Goal: Task Accomplishment & Management: Manage account settings

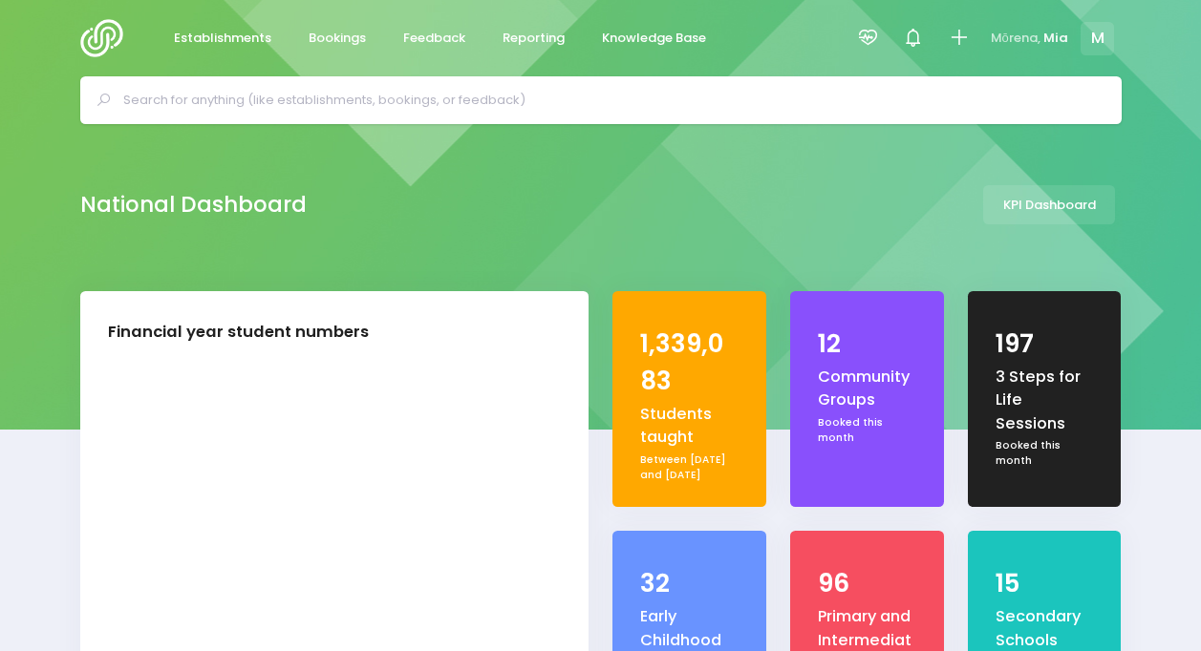
select select "5"
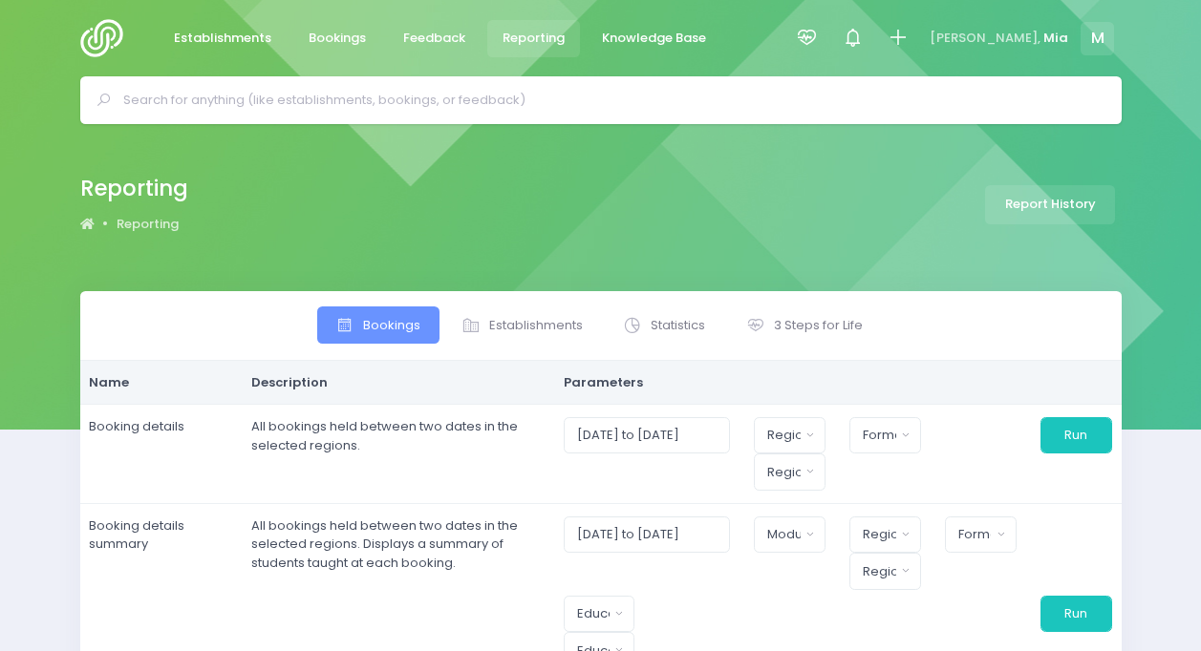
select select
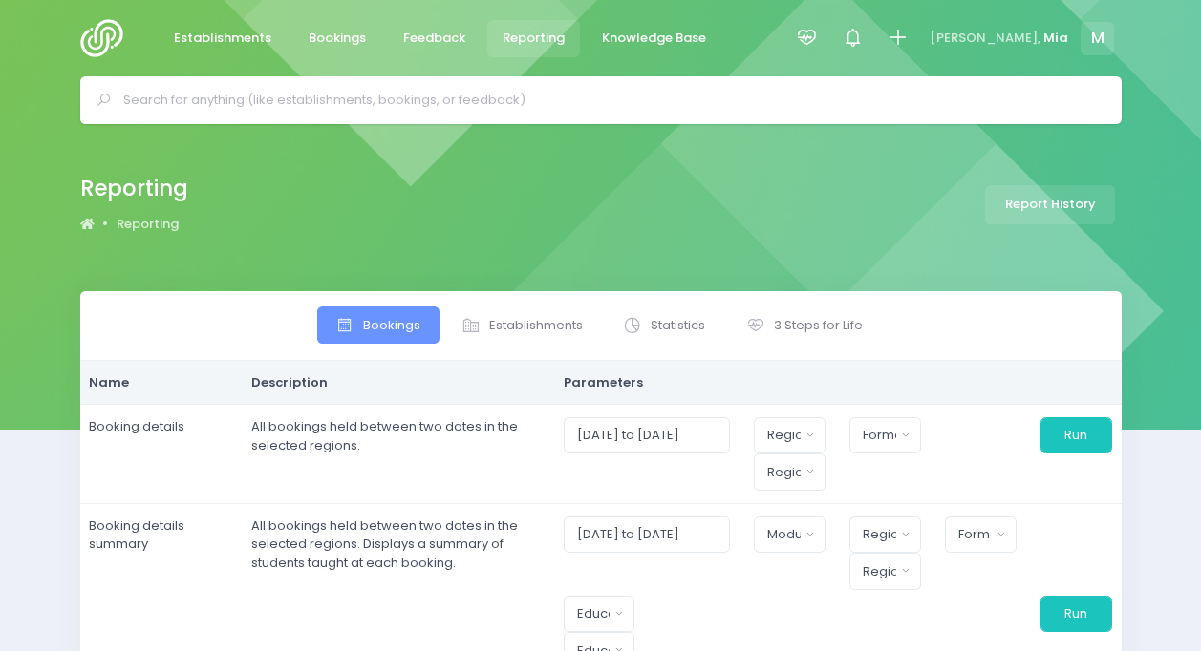
select select
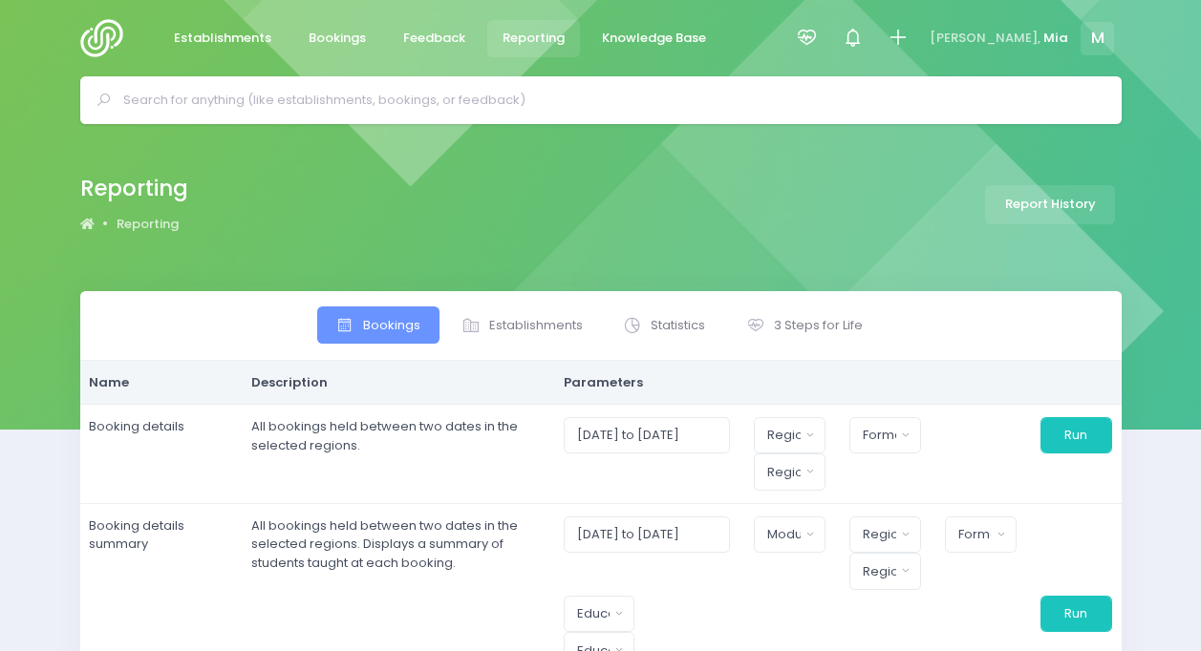
select select
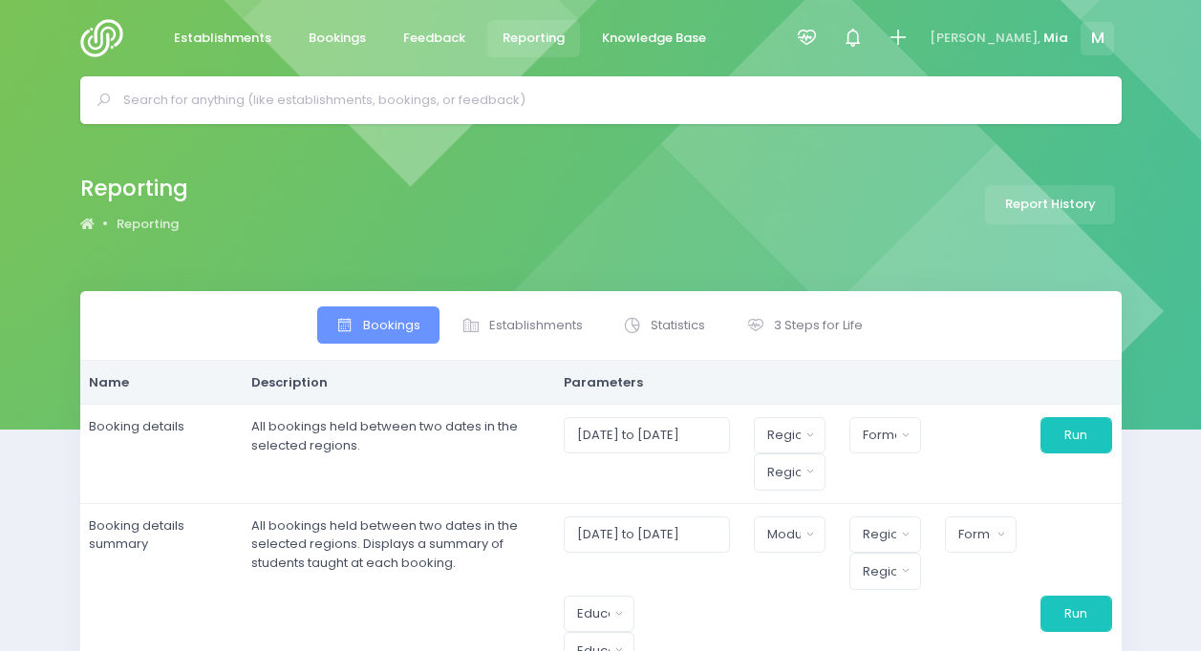
select select
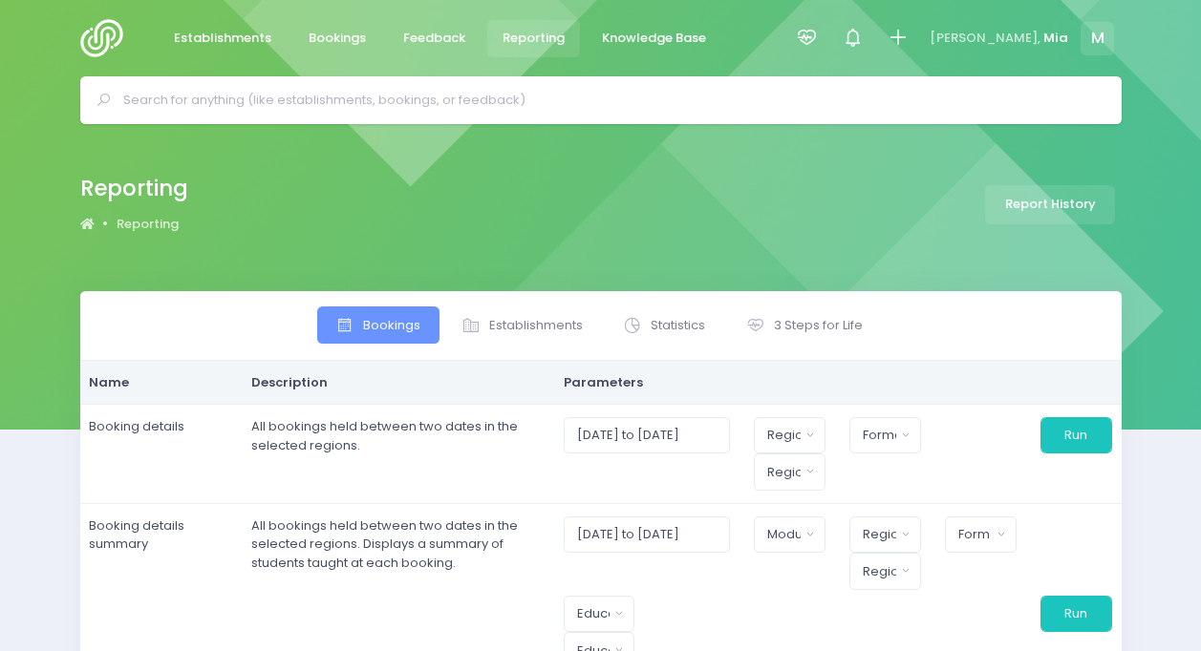
select select
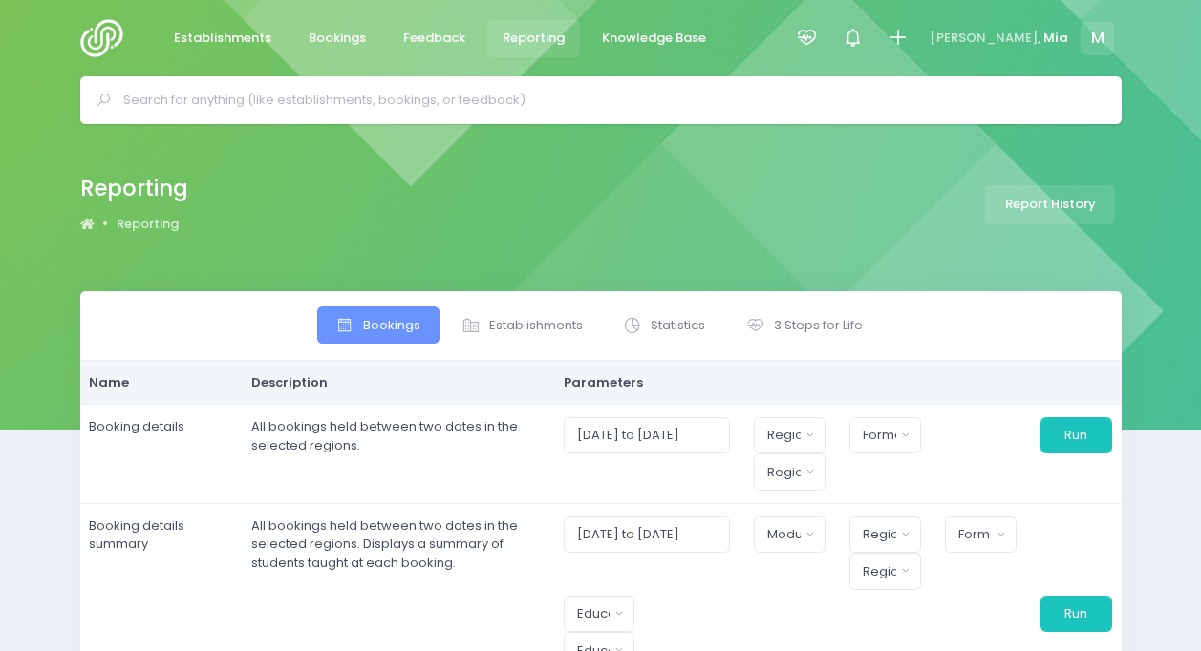
select select
click at [774, 334] on link "3 Steps for Life" at bounding box center [804, 325] width 154 height 37
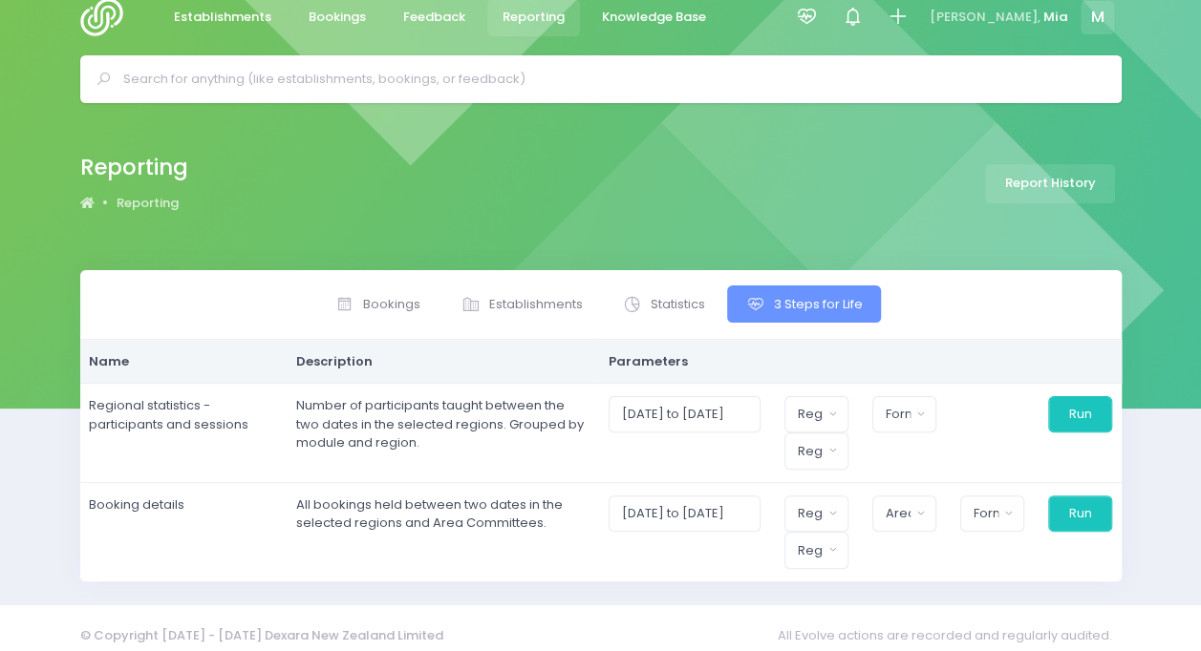
scroll to position [32, 0]
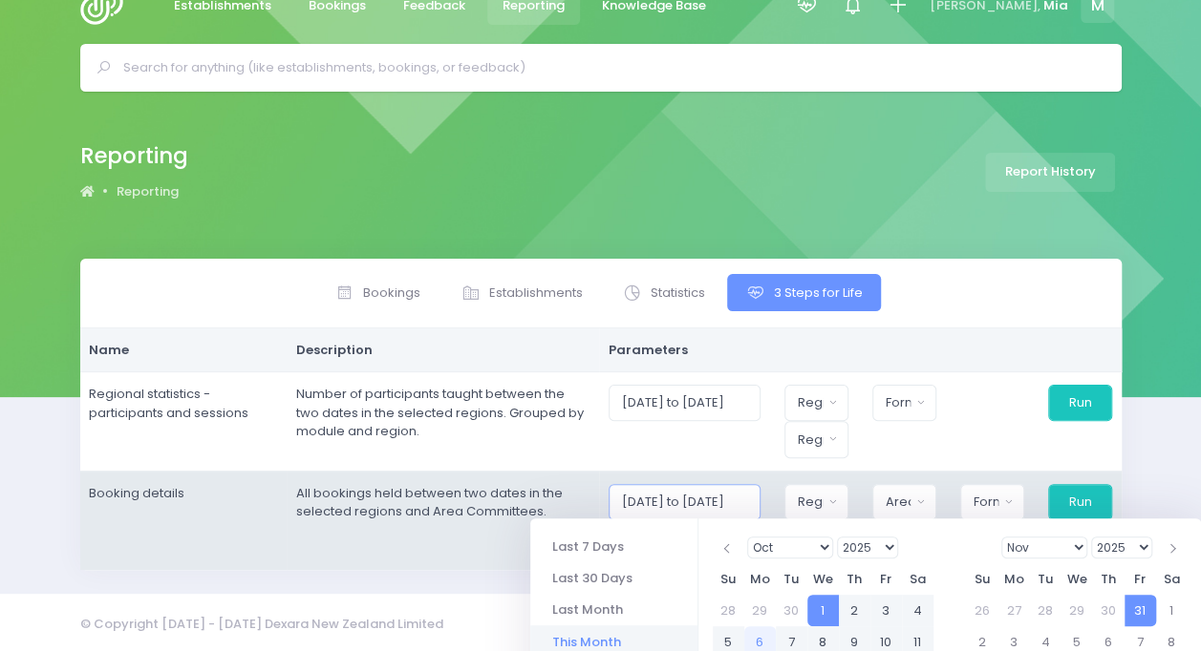
click at [684, 507] on input "01/10/2025 to 31/10/2025" at bounding box center [684, 502] width 152 height 36
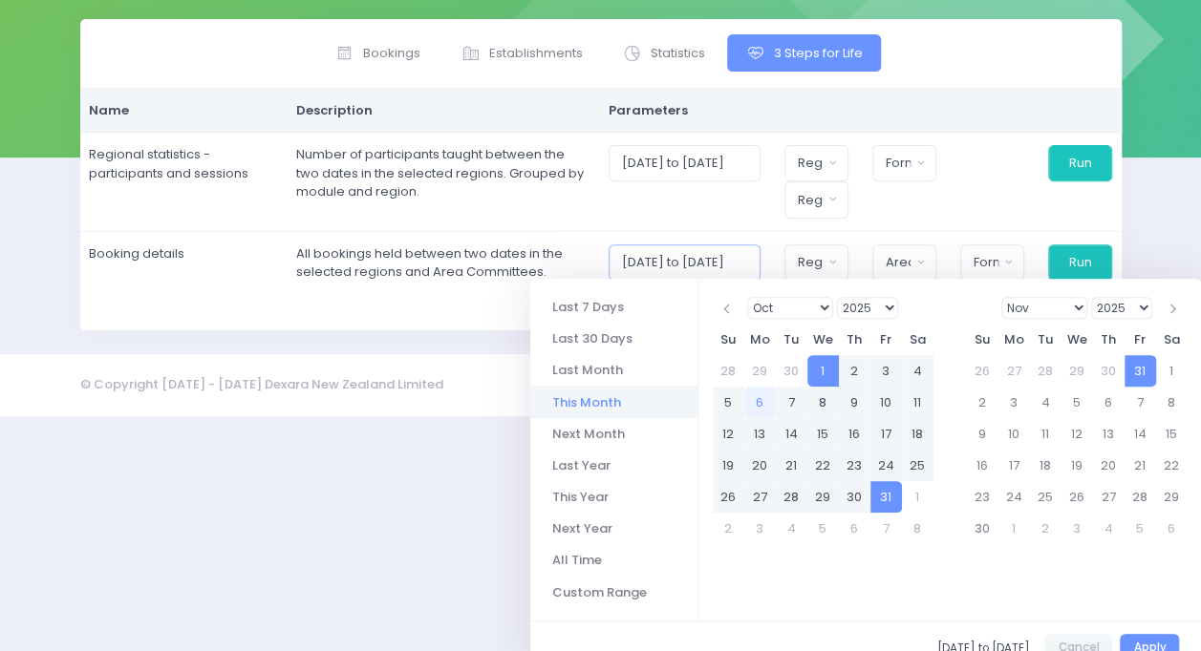
scroll to position [295, 0]
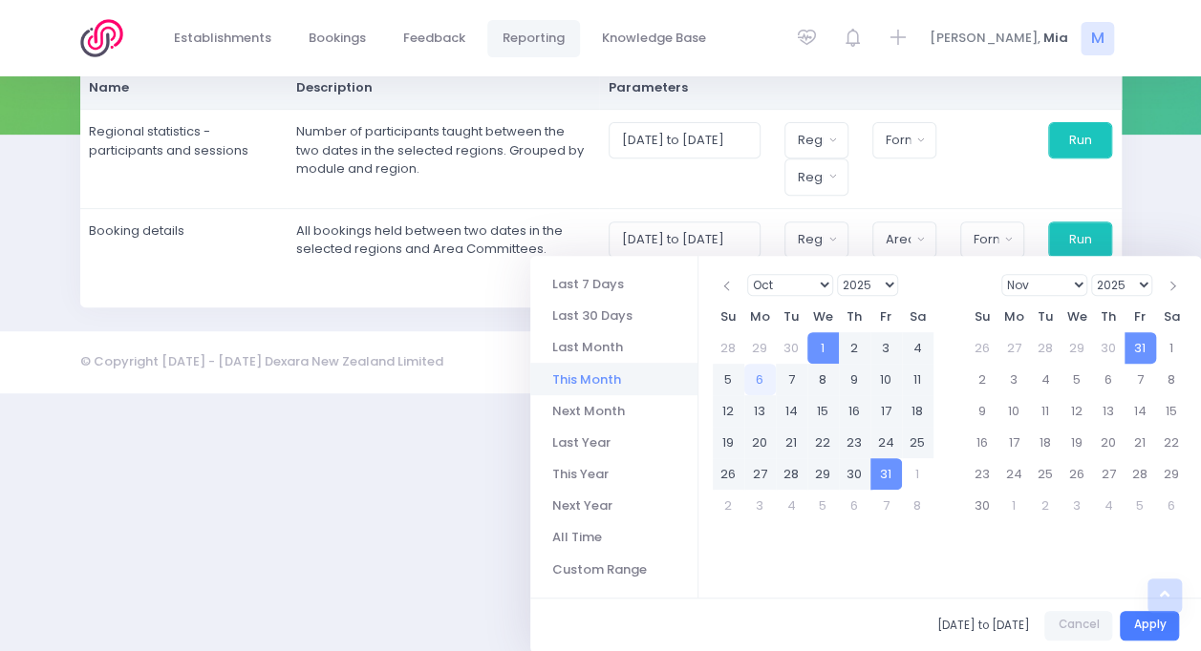
click at [1154, 624] on button "Apply" at bounding box center [1149, 626] width 59 height 30
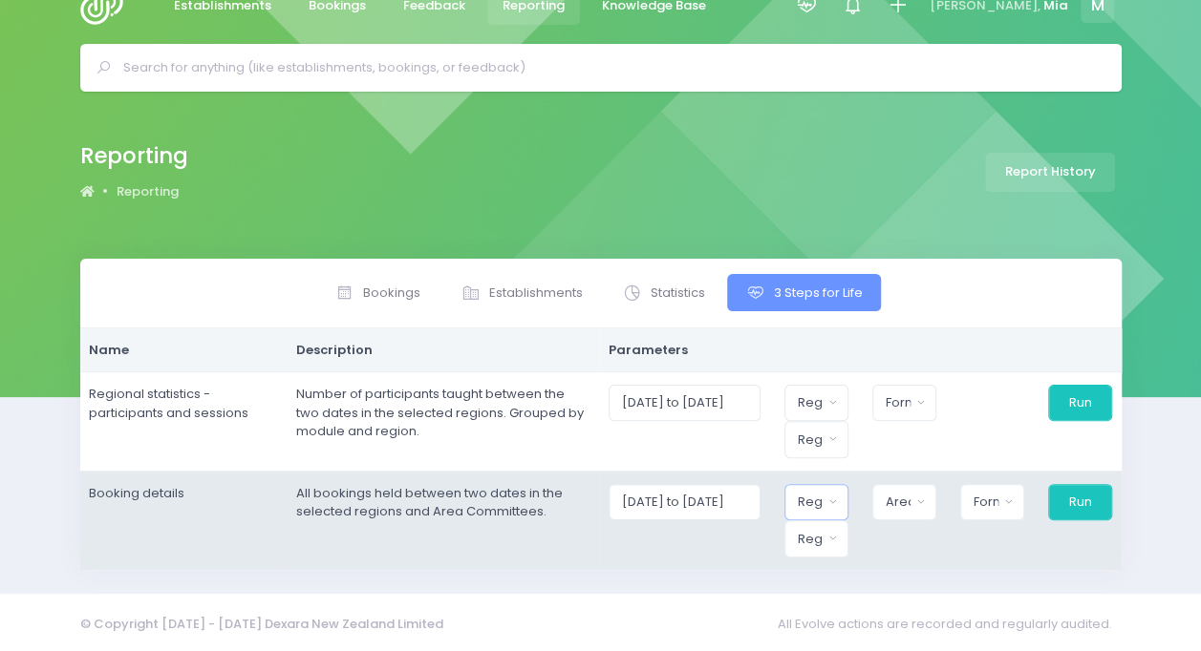
click at [816, 494] on div "Region" at bounding box center [810, 502] width 25 height 19
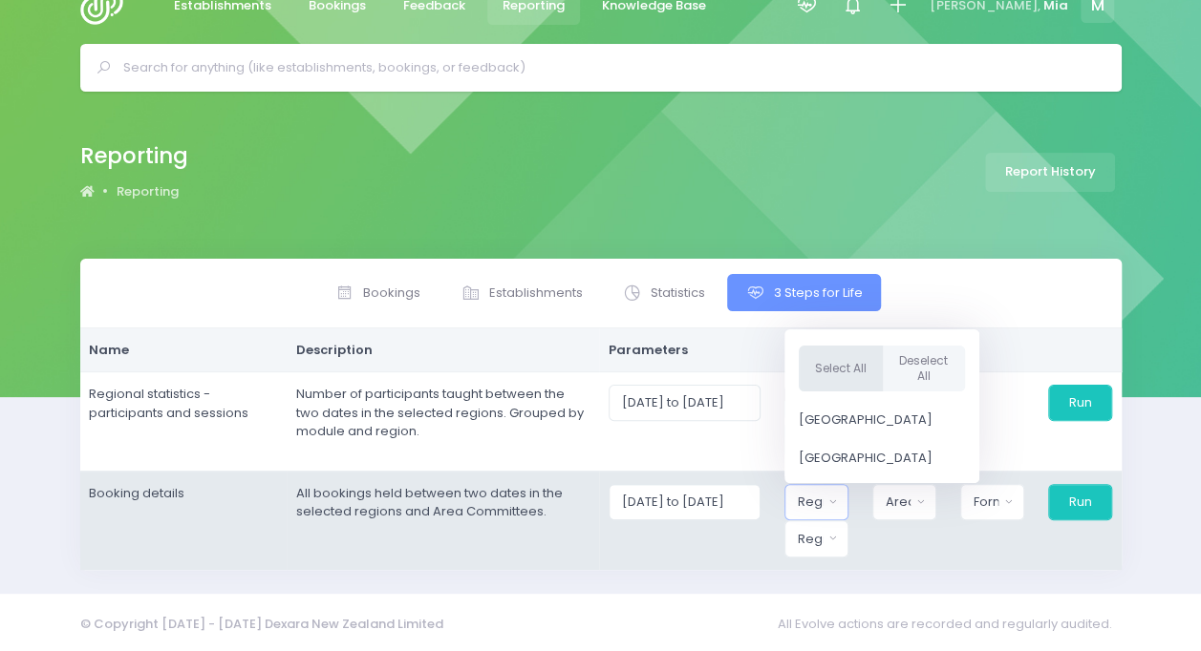
click at [843, 363] on button "Select All" at bounding box center [841, 368] width 84 height 47
select select "Northern"
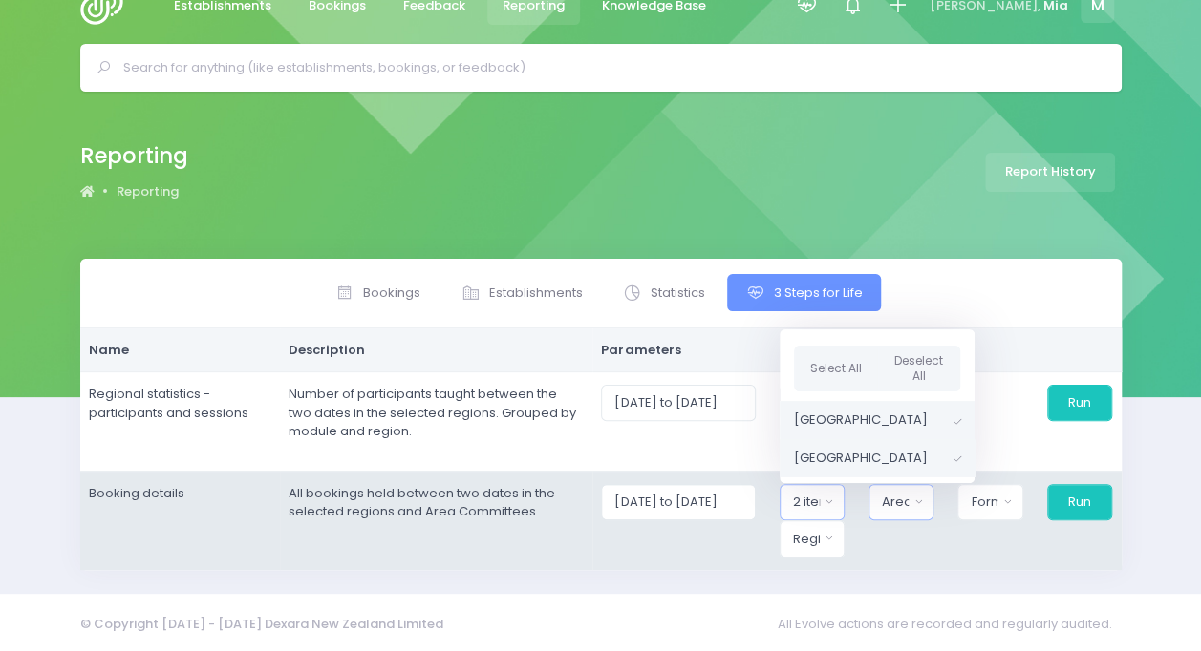
click at [911, 485] on button "Area Committee" at bounding box center [900, 502] width 65 height 36
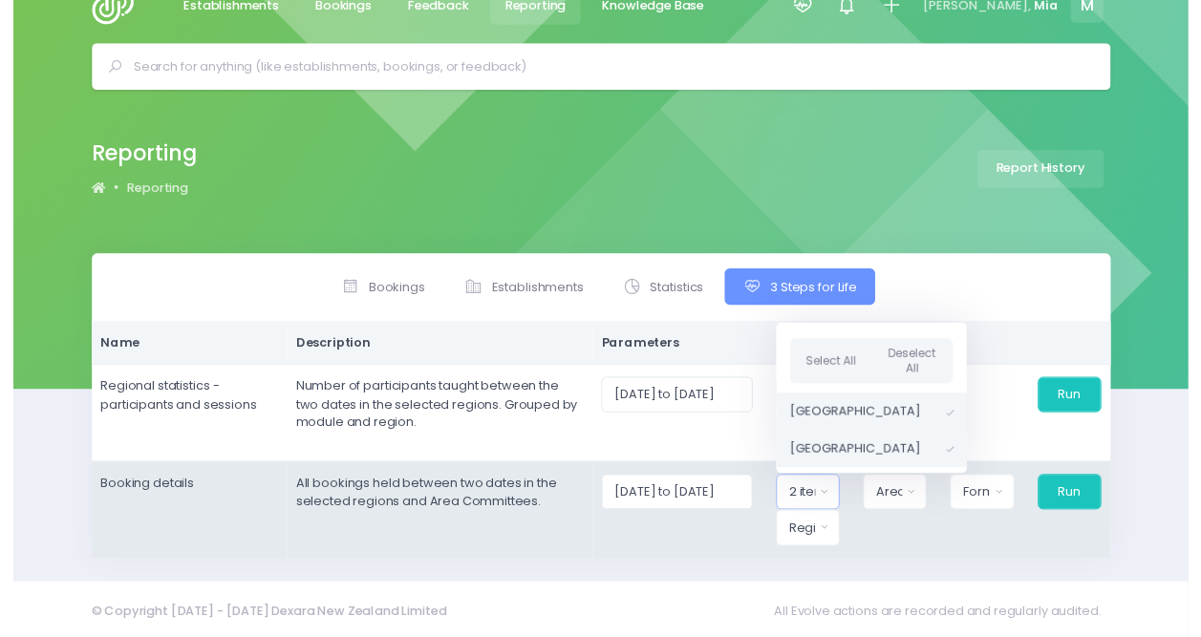
scroll to position [32, 15]
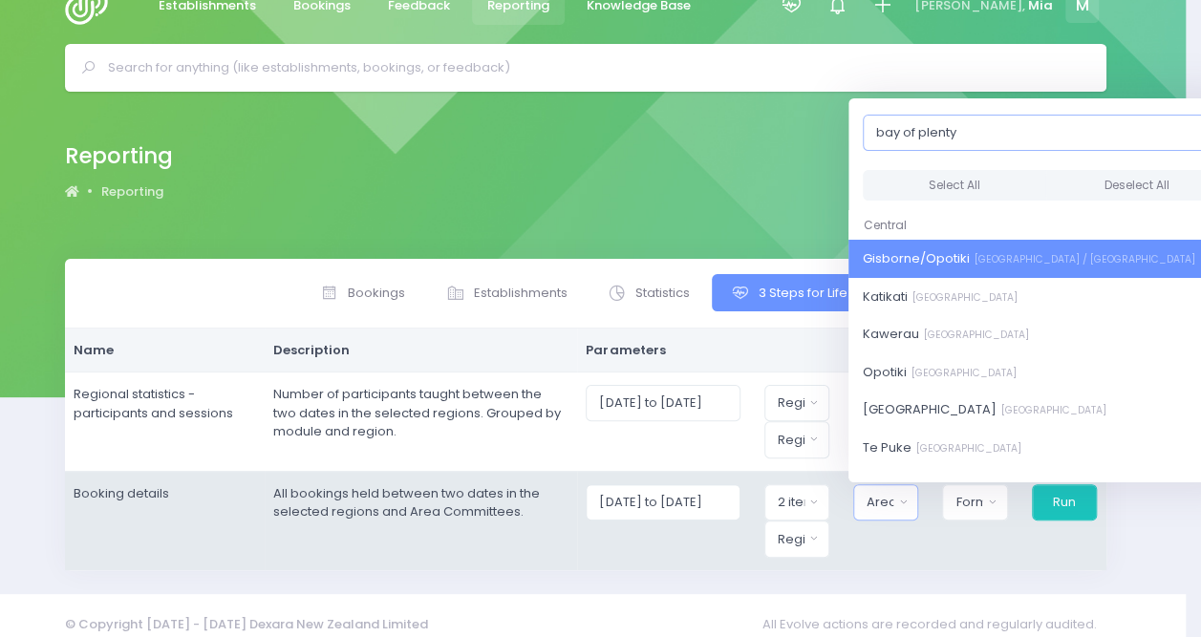
click at [948, 141] on input "bay of plenty" at bounding box center [1045, 132] width 365 height 36
type input "bay of plenty"
click at [959, 172] on button "Select All" at bounding box center [954, 186] width 183 height 32
select select "Gisborne/Opotiki"
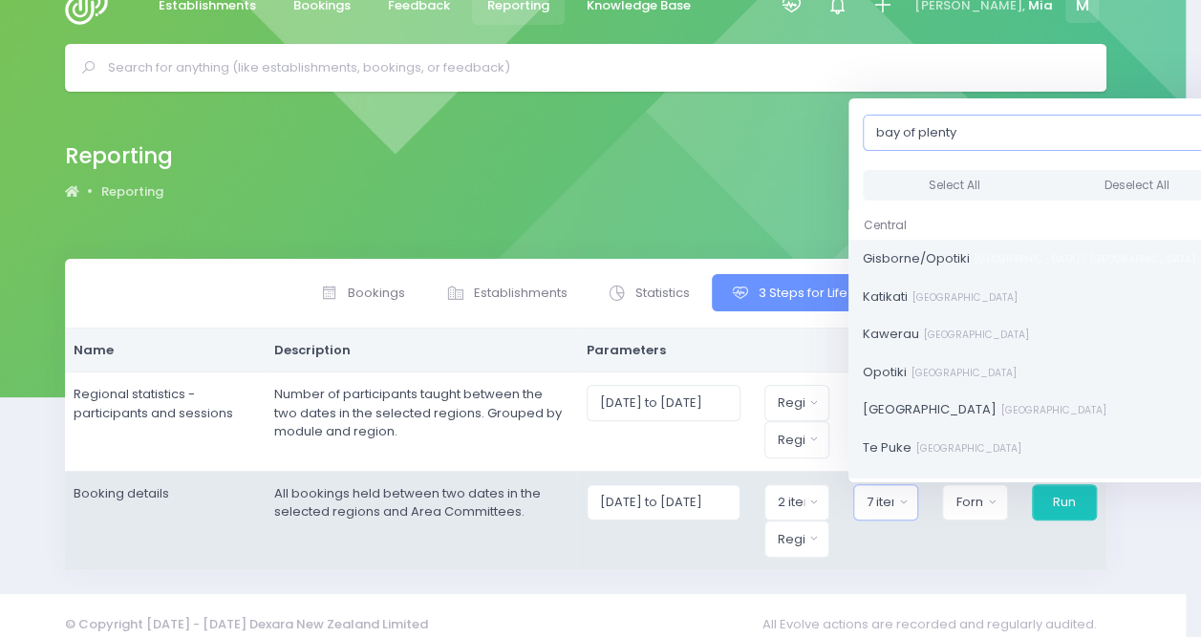
scroll to position [838, 0]
click at [951, 496] on button "Format" at bounding box center [974, 502] width 65 height 36
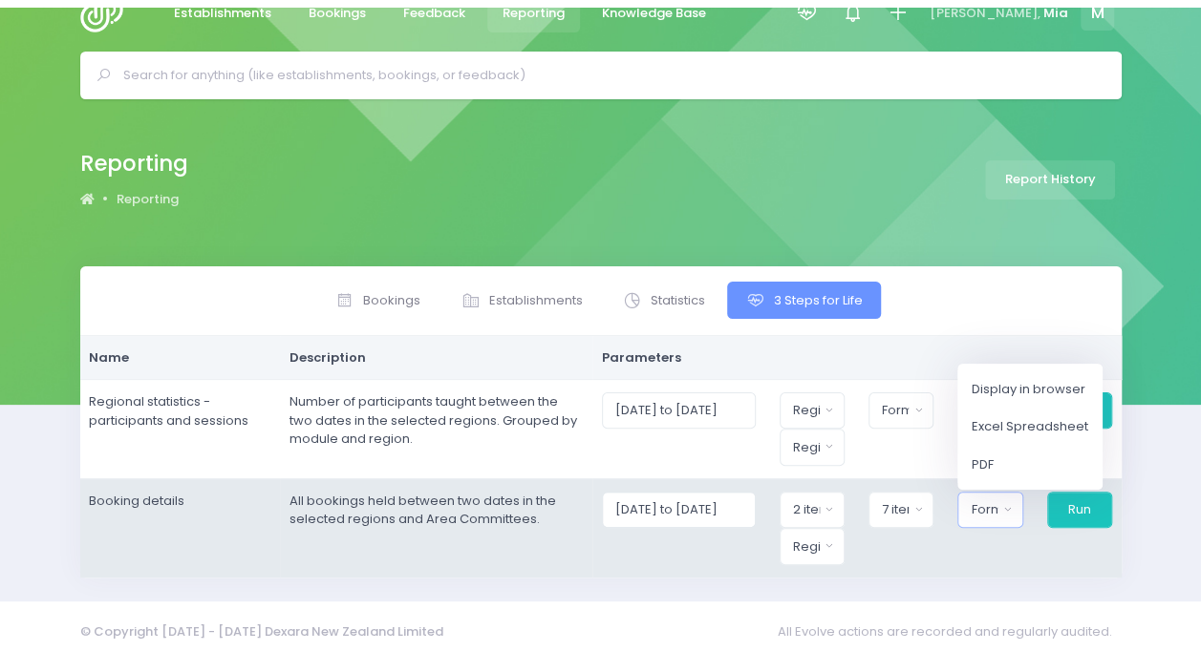
scroll to position [32, 0]
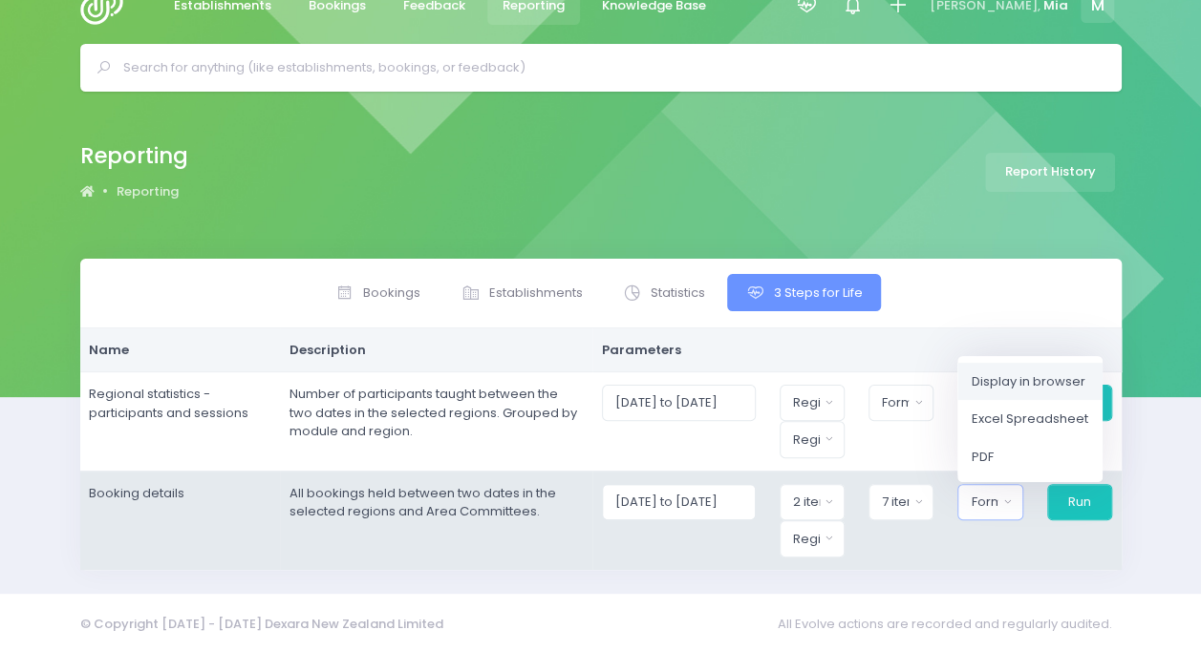
click at [975, 374] on span "Display in browser" at bounding box center [1028, 381] width 114 height 19
select select "web"
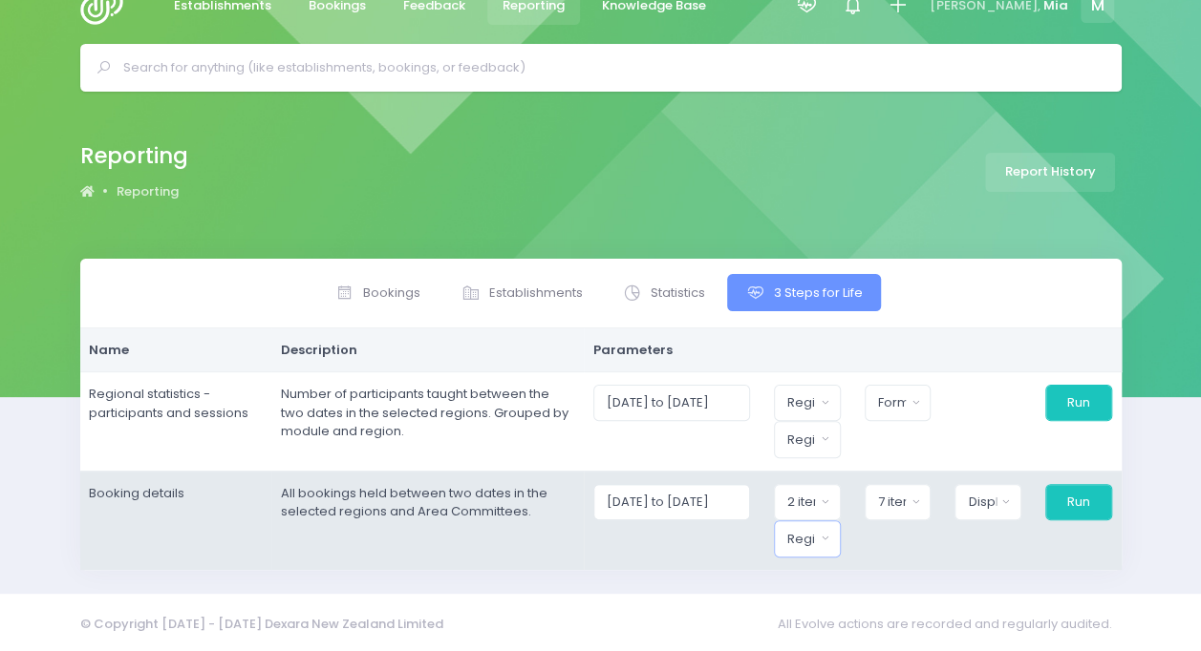
click at [827, 536] on button "Region" at bounding box center [807, 539] width 67 height 36
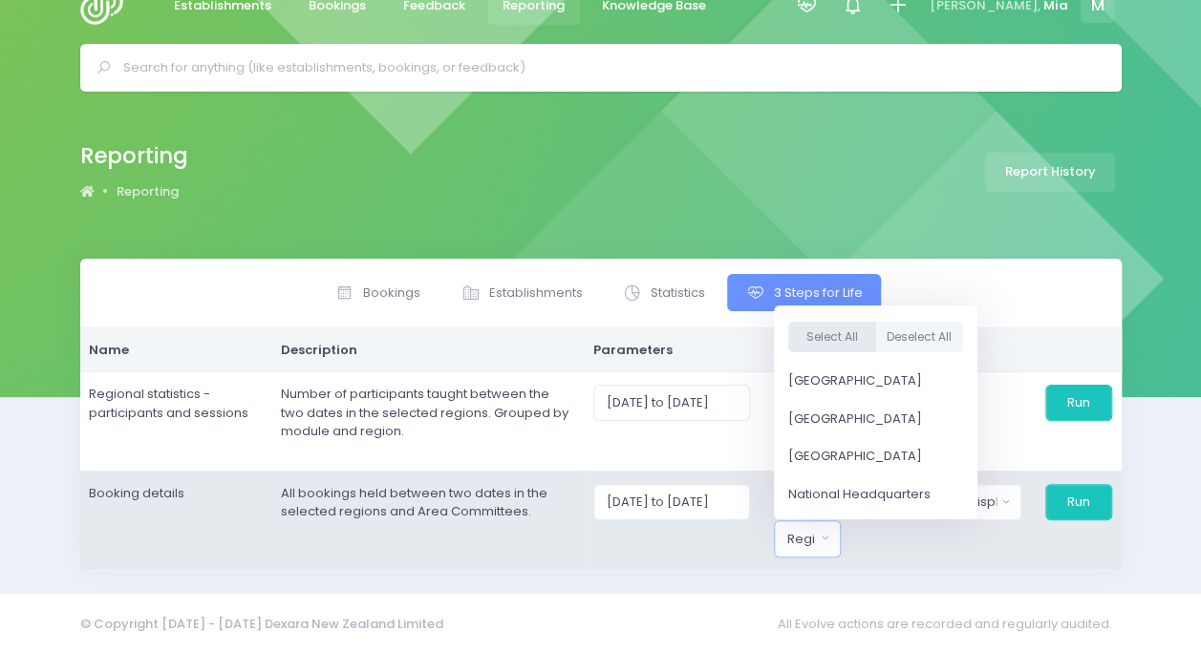
click at [843, 336] on button "Select All" at bounding box center [832, 338] width 88 height 32
select select "Northern"
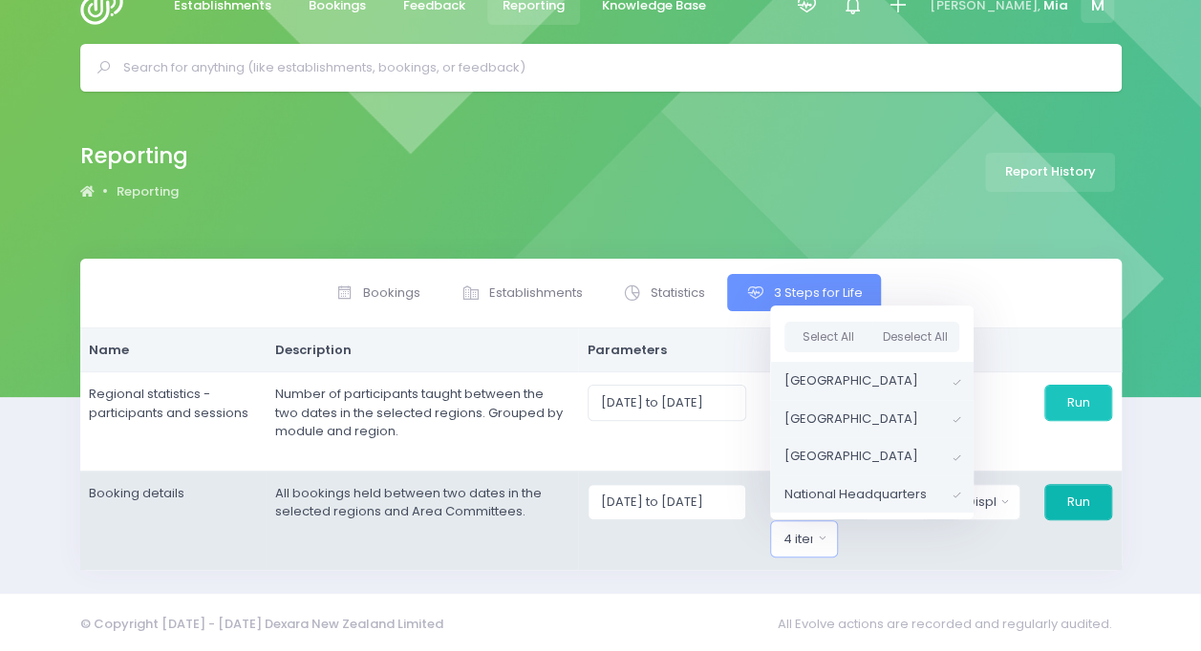
click at [1093, 502] on button "Run" at bounding box center [1078, 502] width 68 height 36
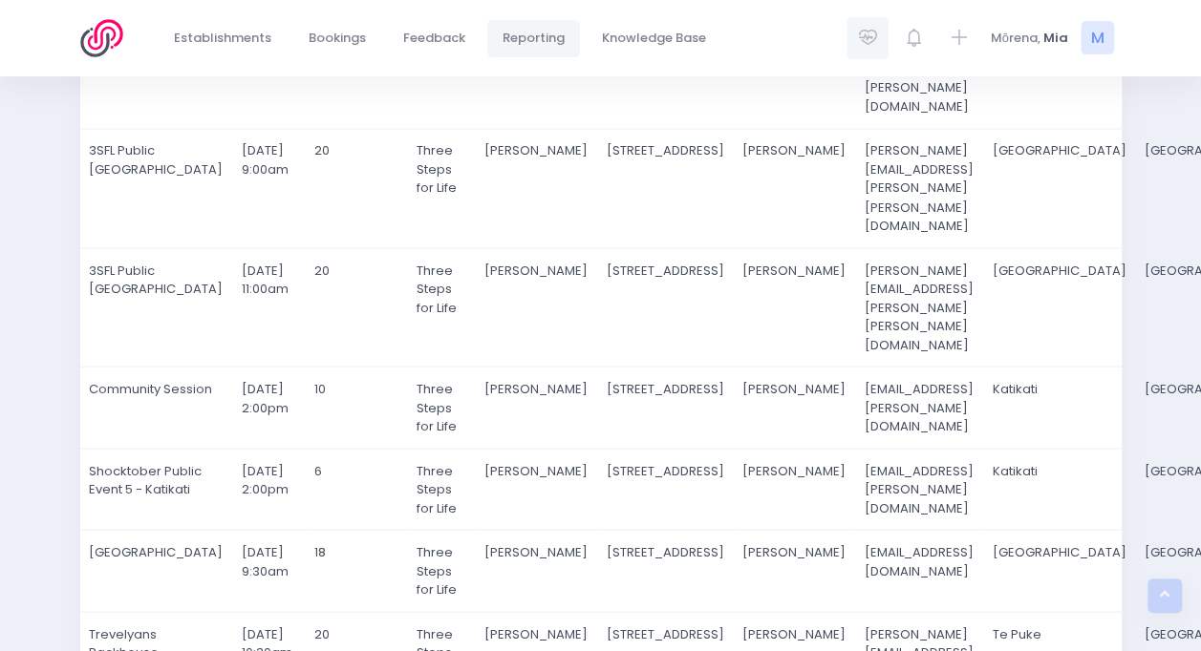
scroll to position [1553, 0]
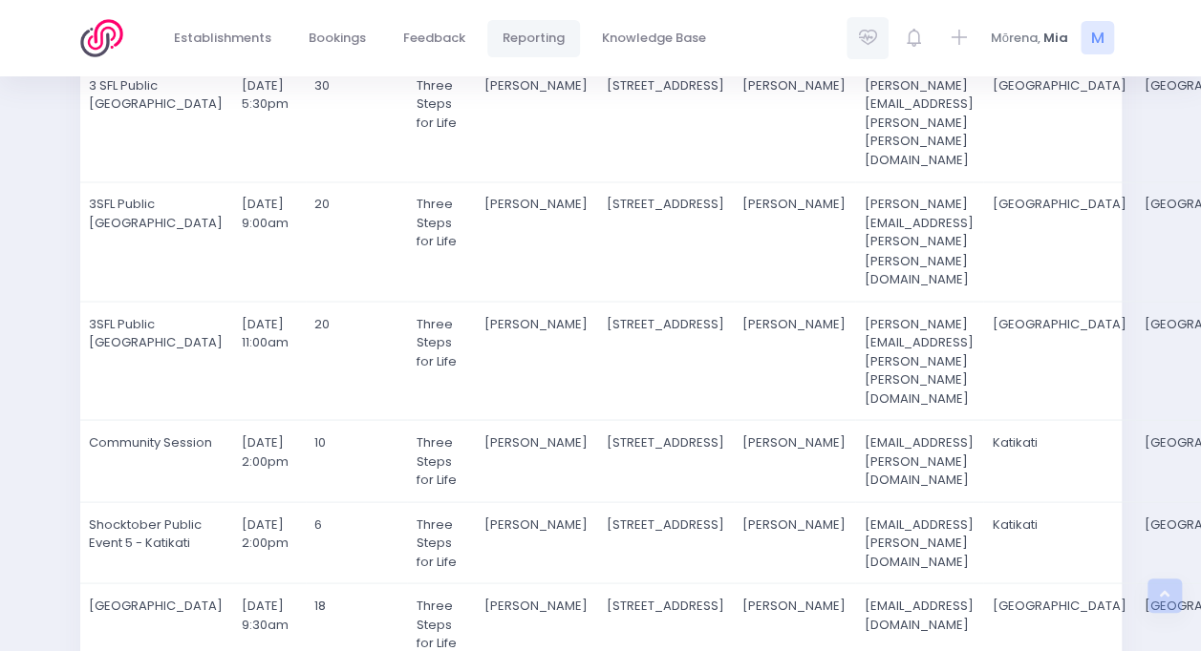
click at [883, 40] on div at bounding box center [867, 38] width 43 height 43
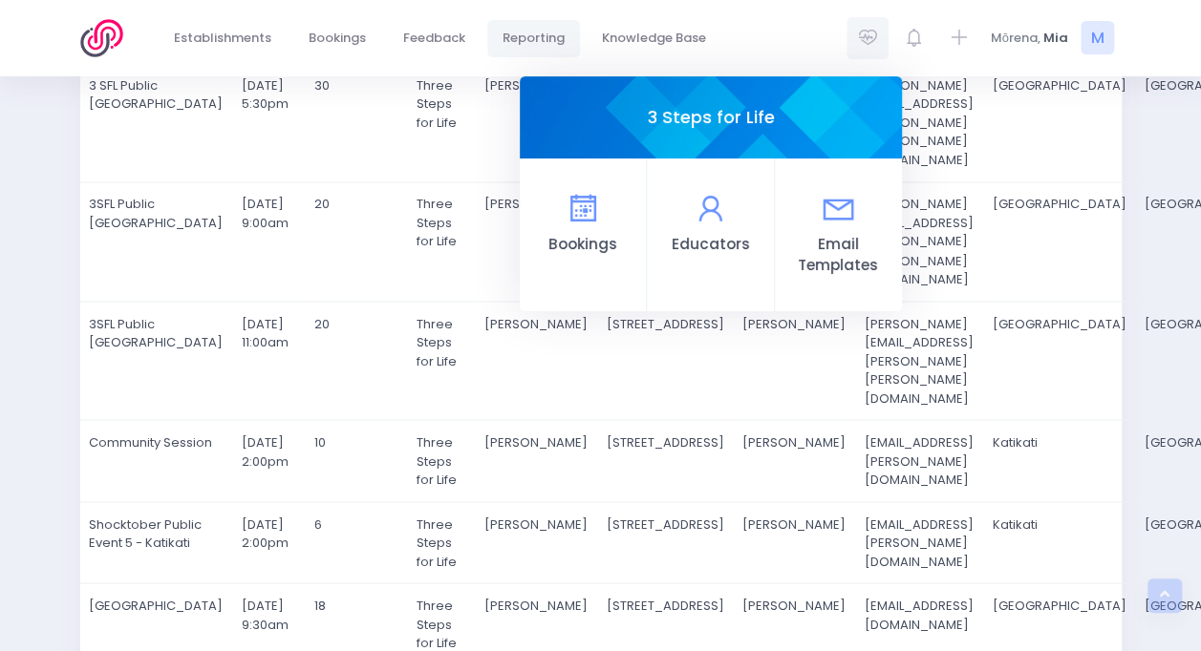
click at [601, 235] on span "Bookings" at bounding box center [583, 245] width 96 height 22
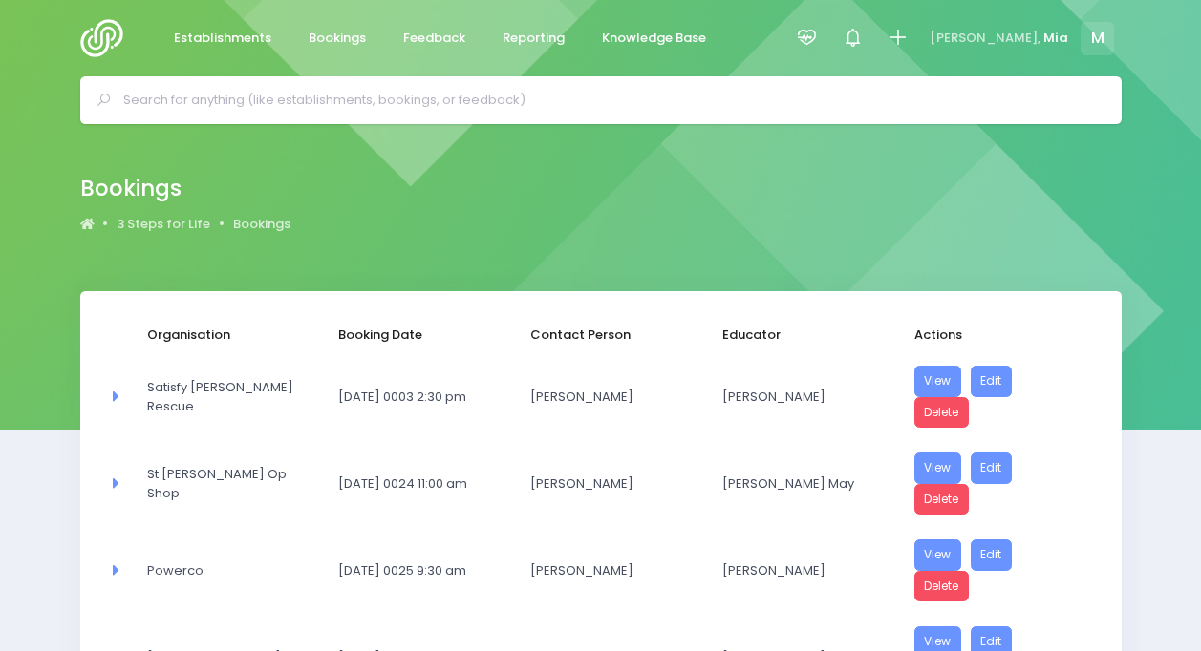
select select "20"
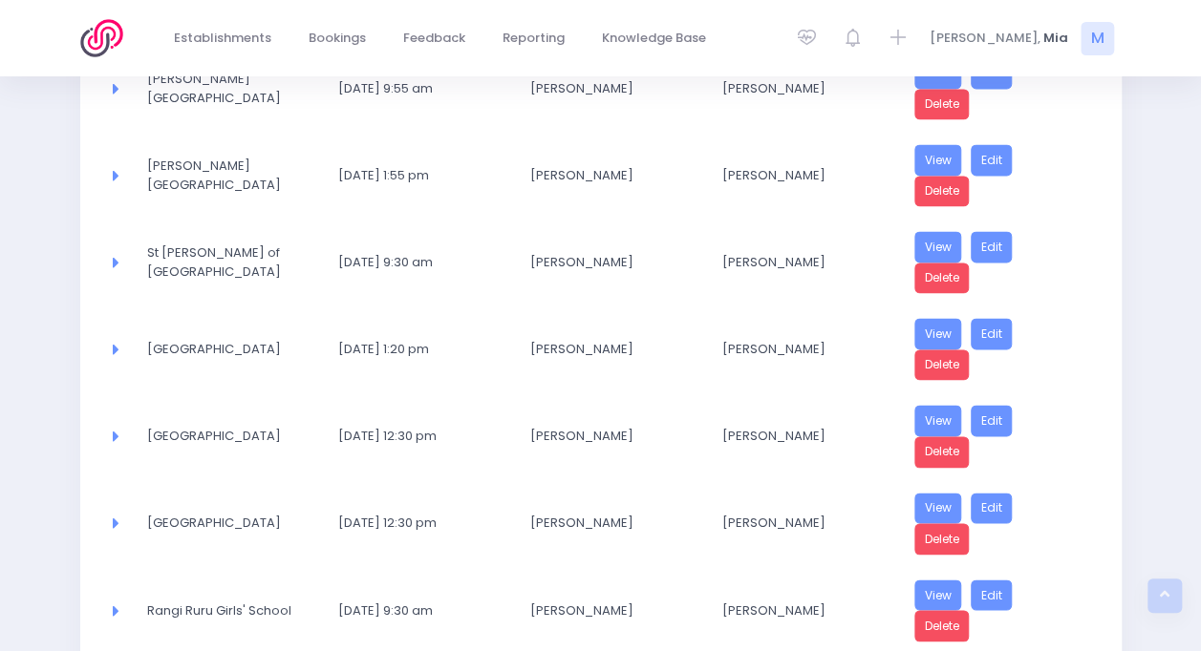
scroll to position [1567, 0]
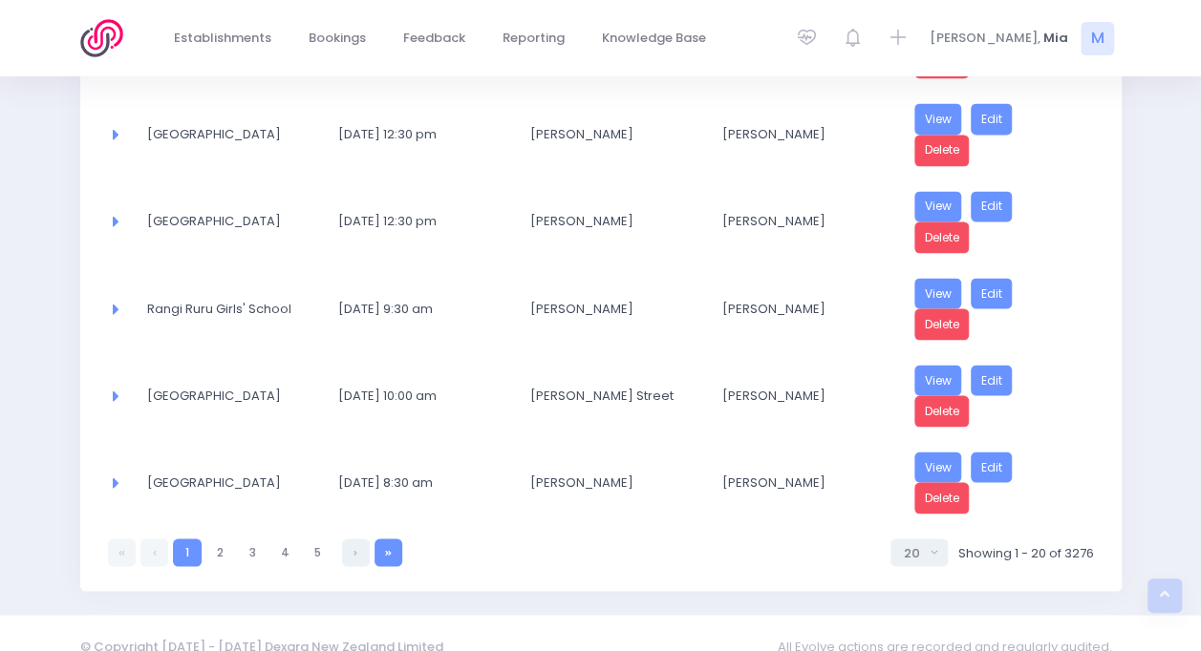
click at [395, 539] on link at bounding box center [388, 553] width 28 height 28
select select "20"
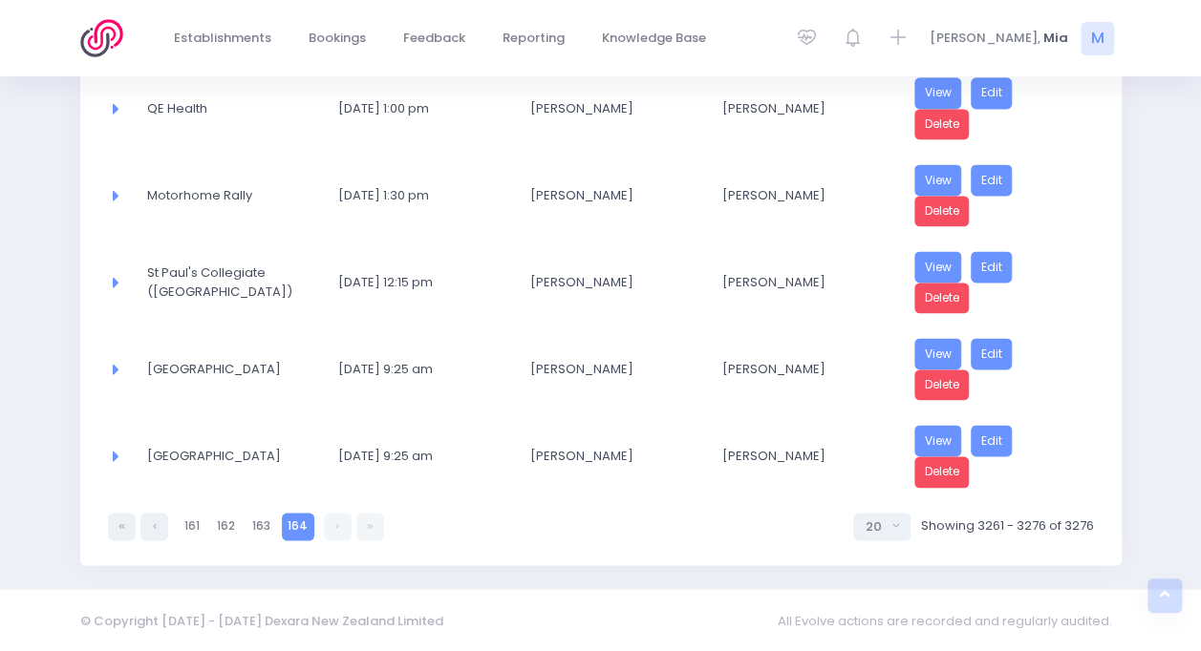
scroll to position [1224, 0]
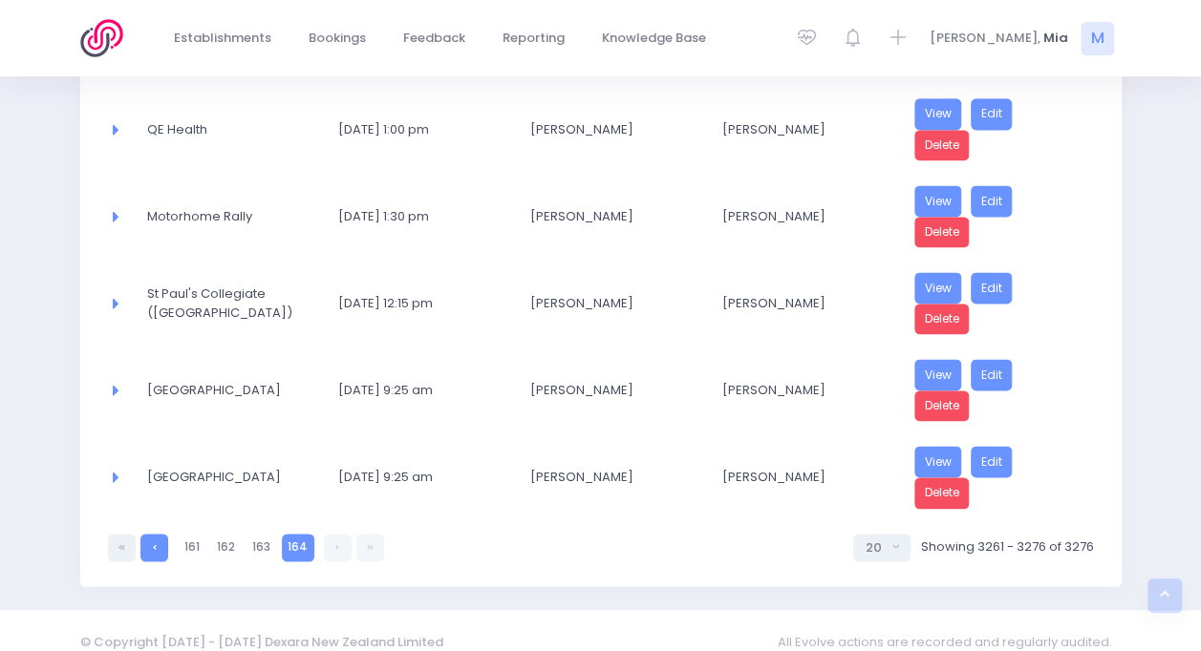
click at [149, 534] on link at bounding box center [154, 548] width 28 height 28
select select "20"
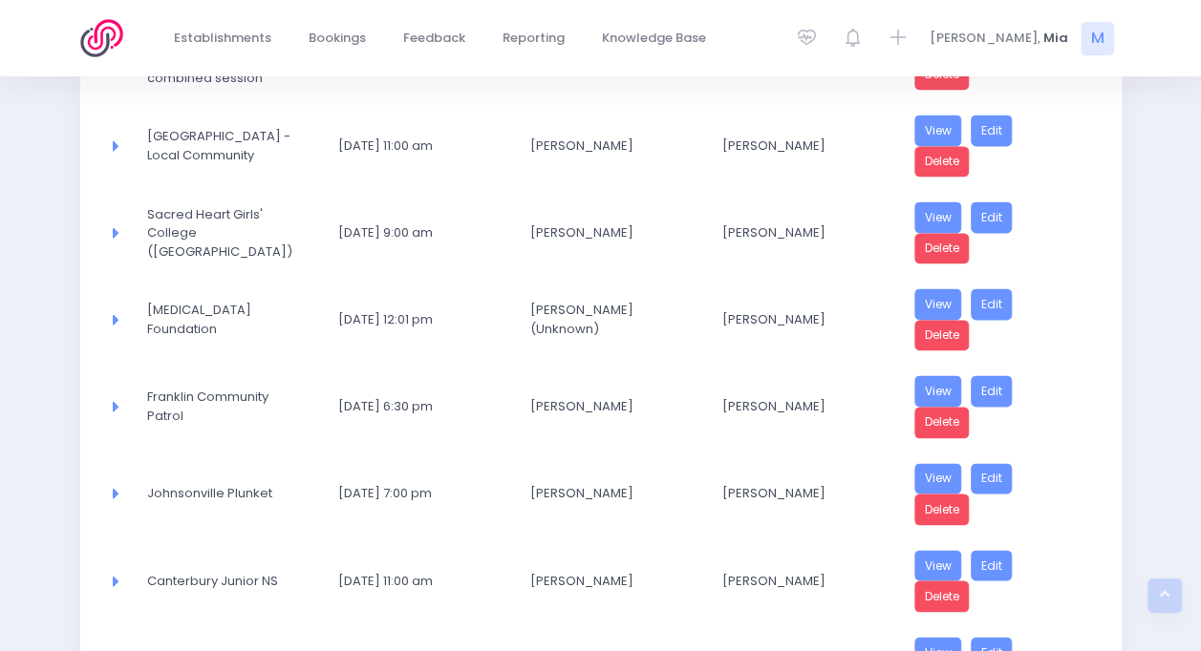
scroll to position [1567, 0]
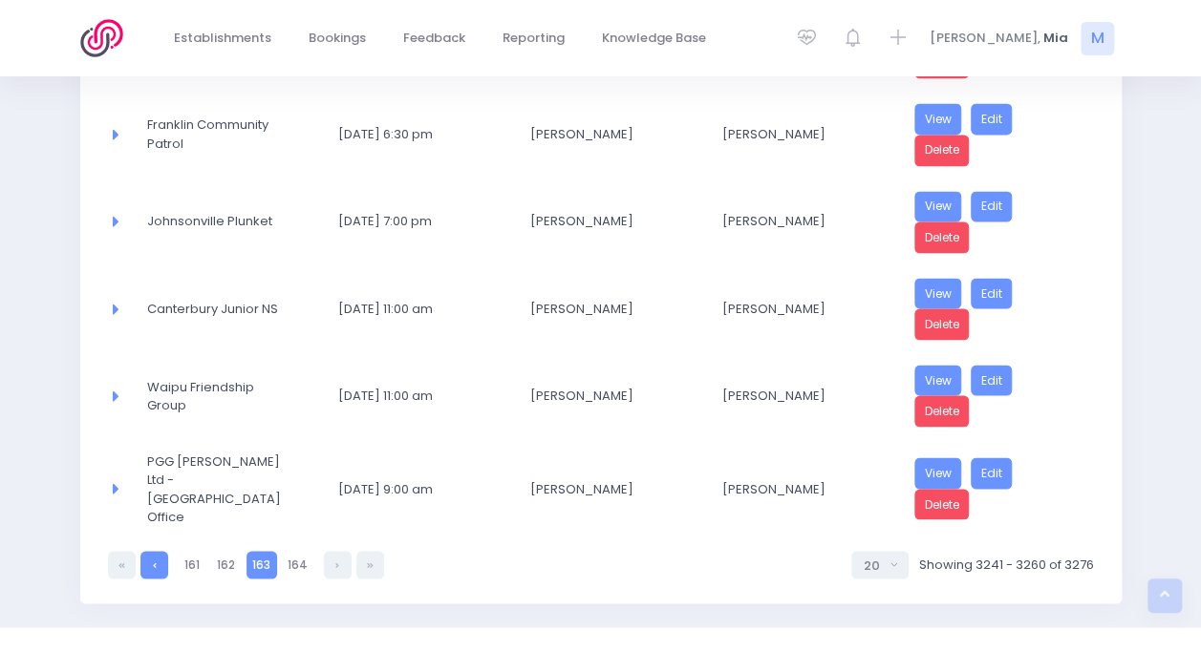
click at [149, 551] on link at bounding box center [154, 565] width 28 height 28
select select "20"
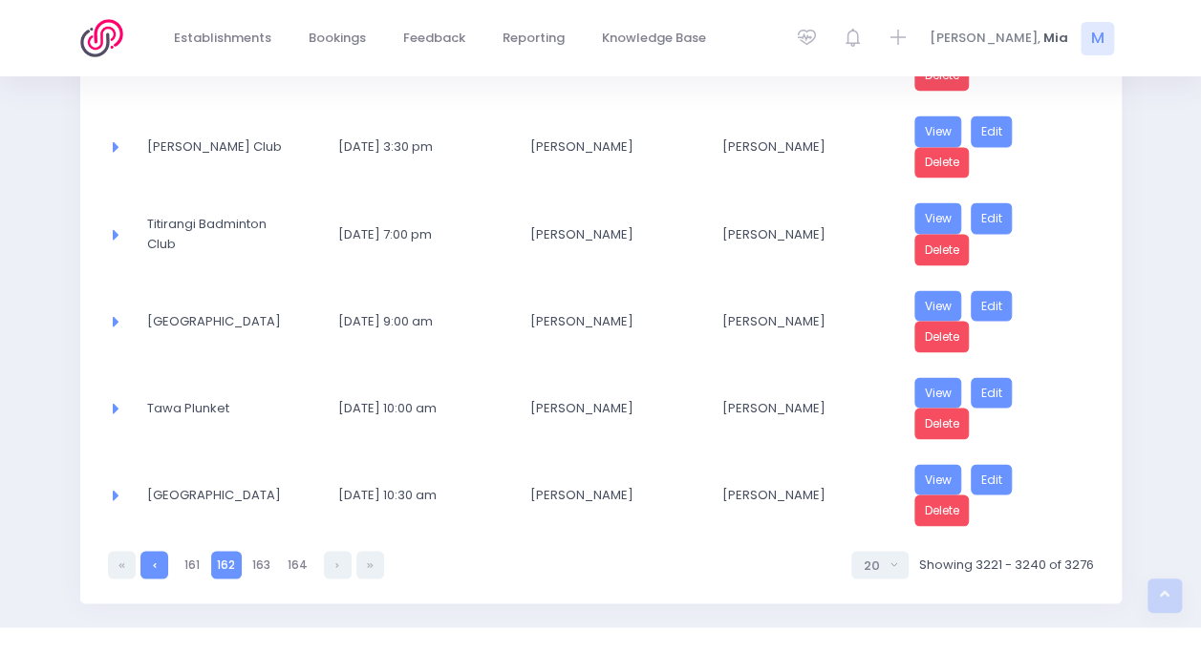
click at [149, 551] on link at bounding box center [154, 565] width 28 height 28
select select "20"
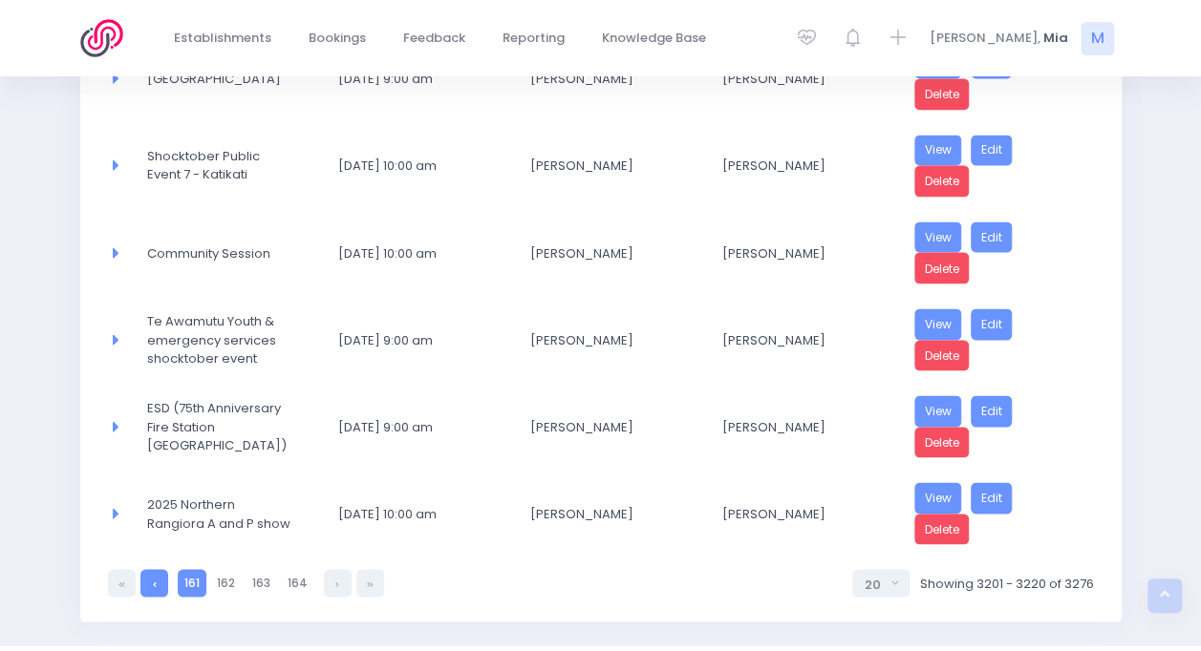
click at [149, 569] on link at bounding box center [154, 583] width 28 height 28
select select "20"
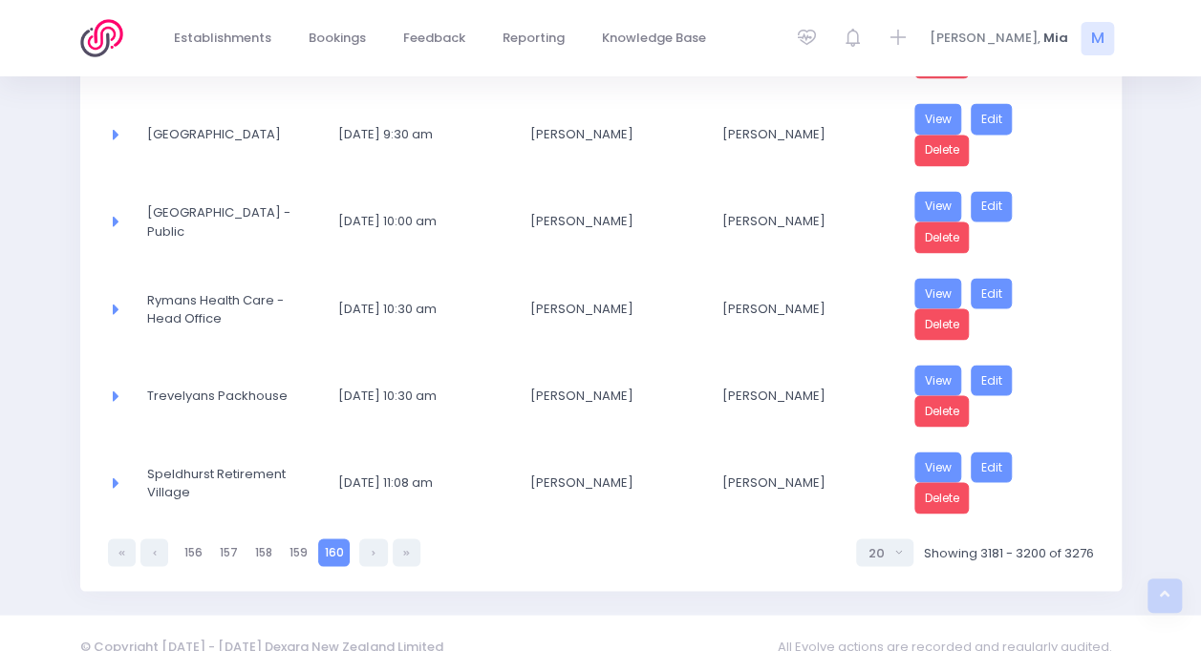
click at [149, 539] on link at bounding box center [154, 553] width 28 height 28
select select "20"
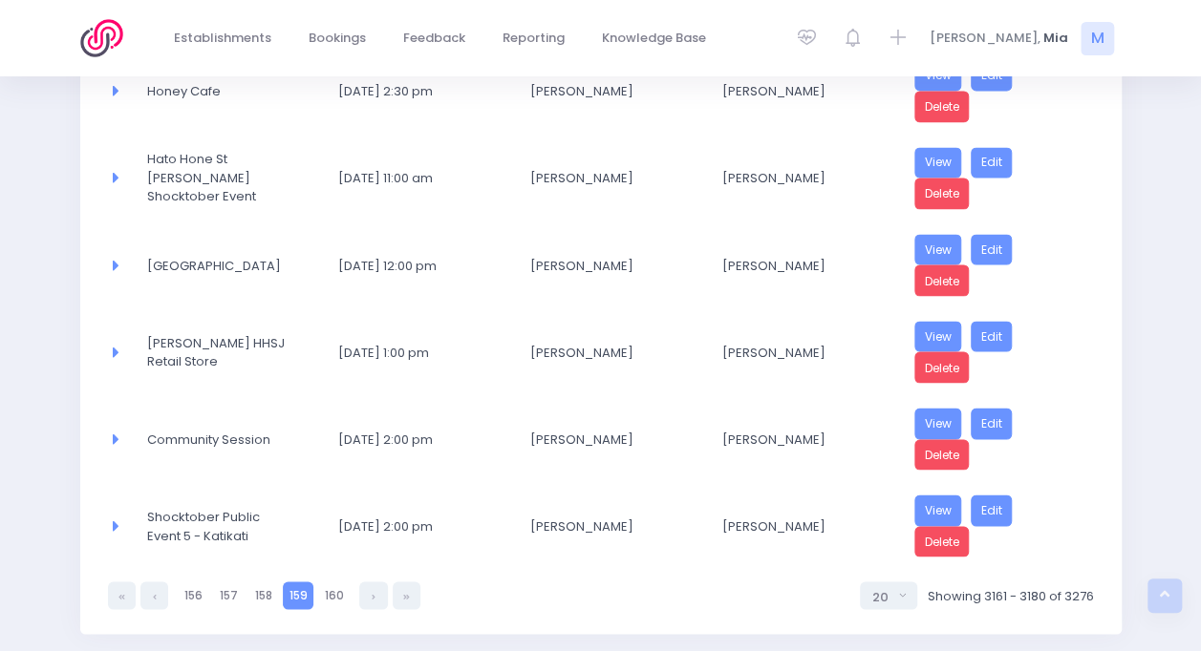
click at [149, 582] on link at bounding box center [154, 596] width 28 height 28
select select "20"
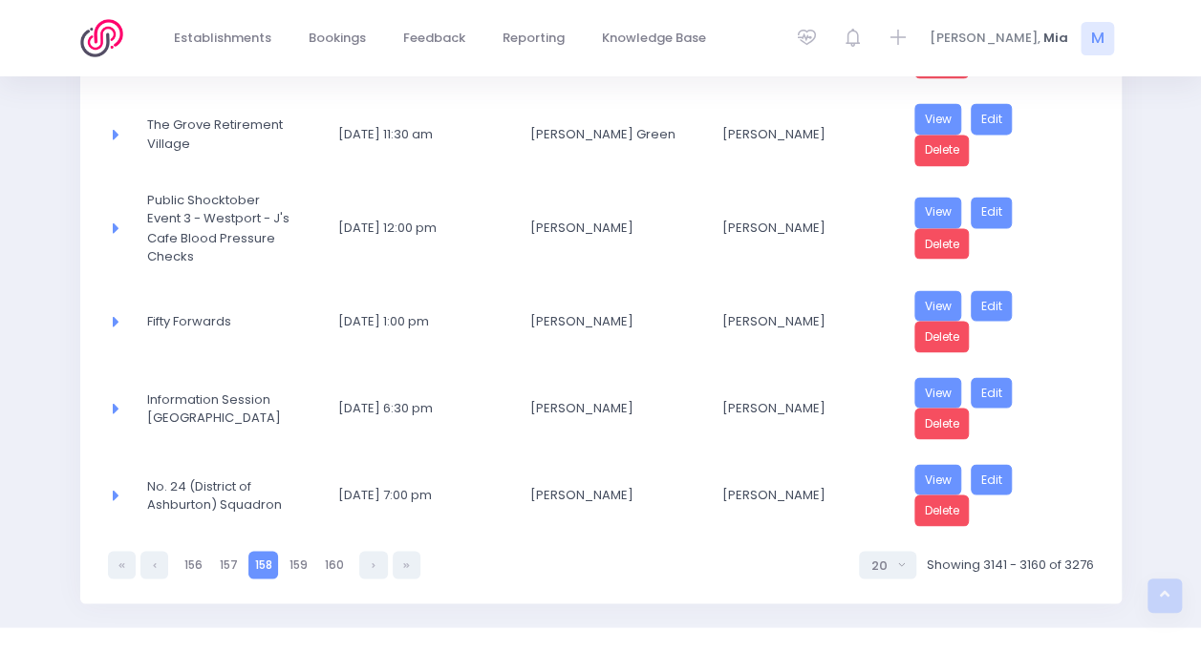
click at [149, 551] on link at bounding box center [154, 565] width 28 height 28
select select "20"
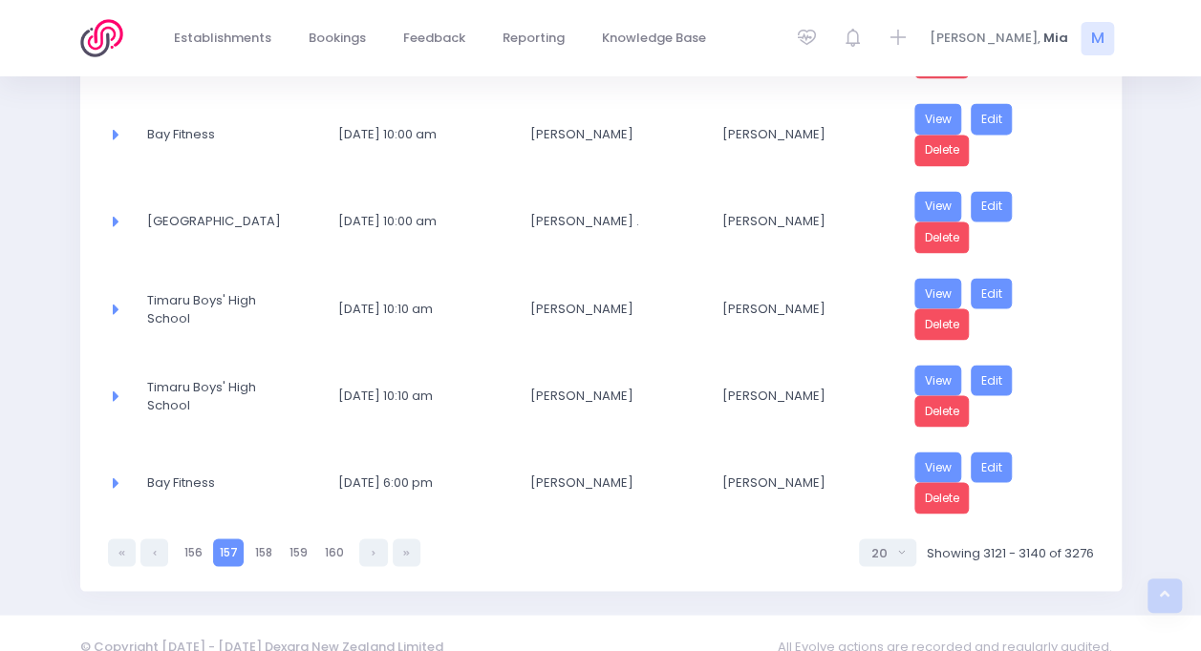
click at [149, 539] on link at bounding box center [154, 553] width 28 height 28
select select "20"
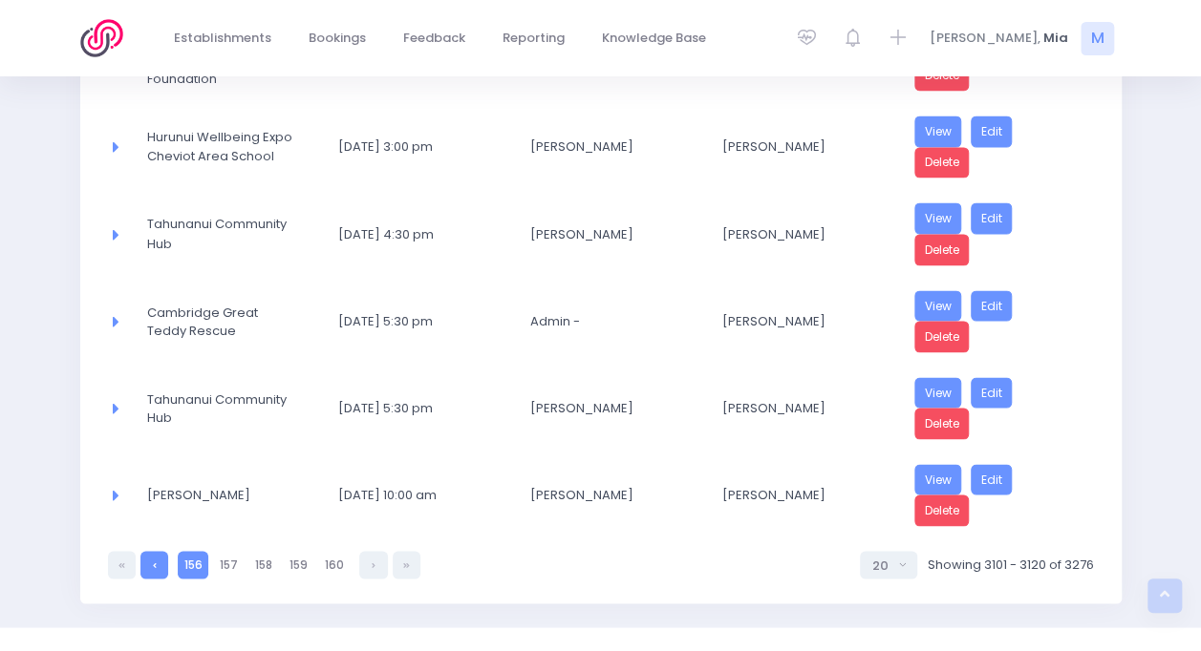
click at [150, 551] on link at bounding box center [154, 565] width 28 height 28
select select "20"
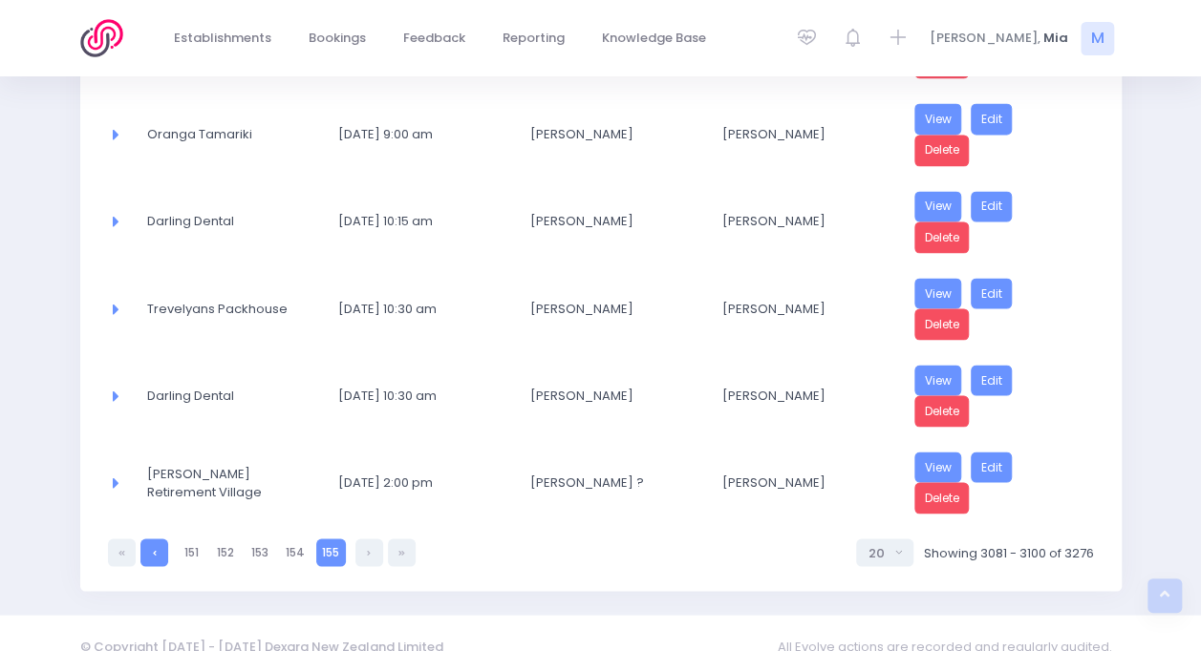
click at [165, 539] on link at bounding box center [154, 553] width 28 height 28
select select "20"
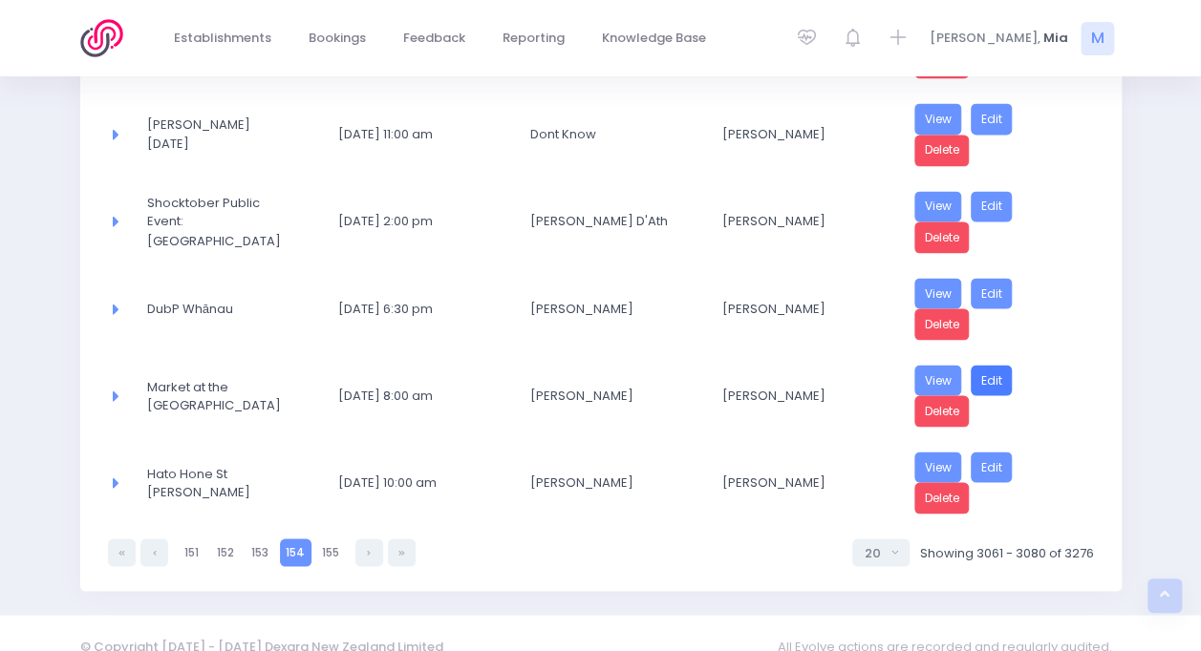
click at [985, 365] on link "Edit" at bounding box center [992, 381] width 42 height 32
click at [369, 552] on icon at bounding box center [369, 552] width 4 height 0
select select "20"
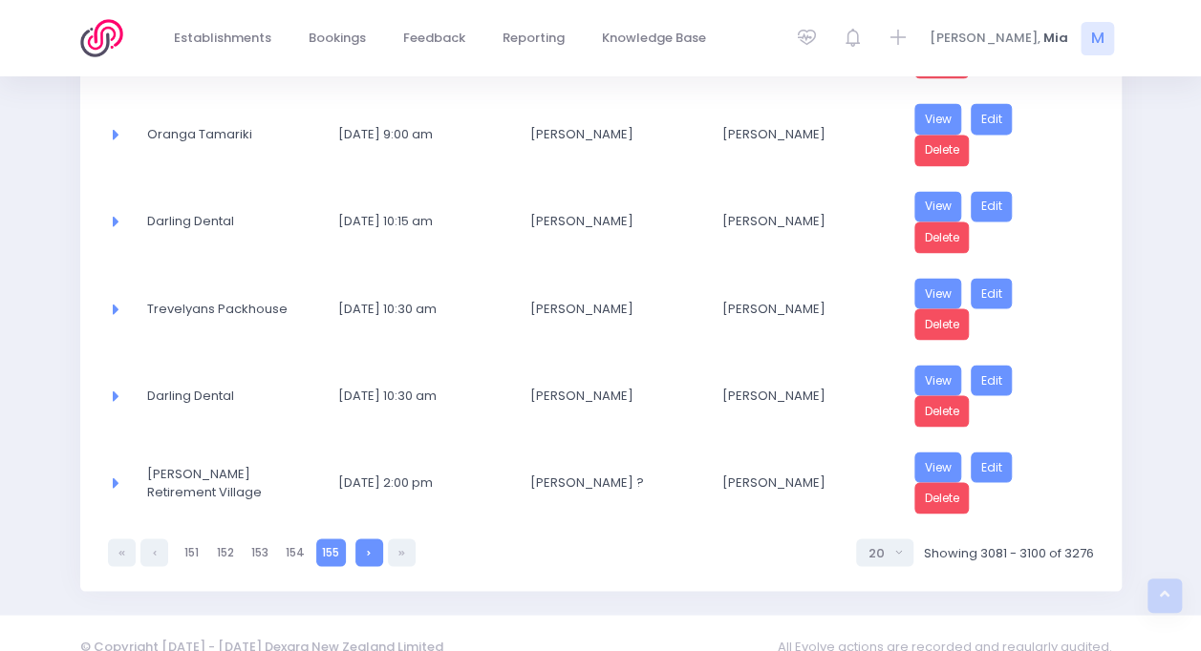
click at [371, 539] on link at bounding box center [369, 553] width 28 height 28
select select "20"
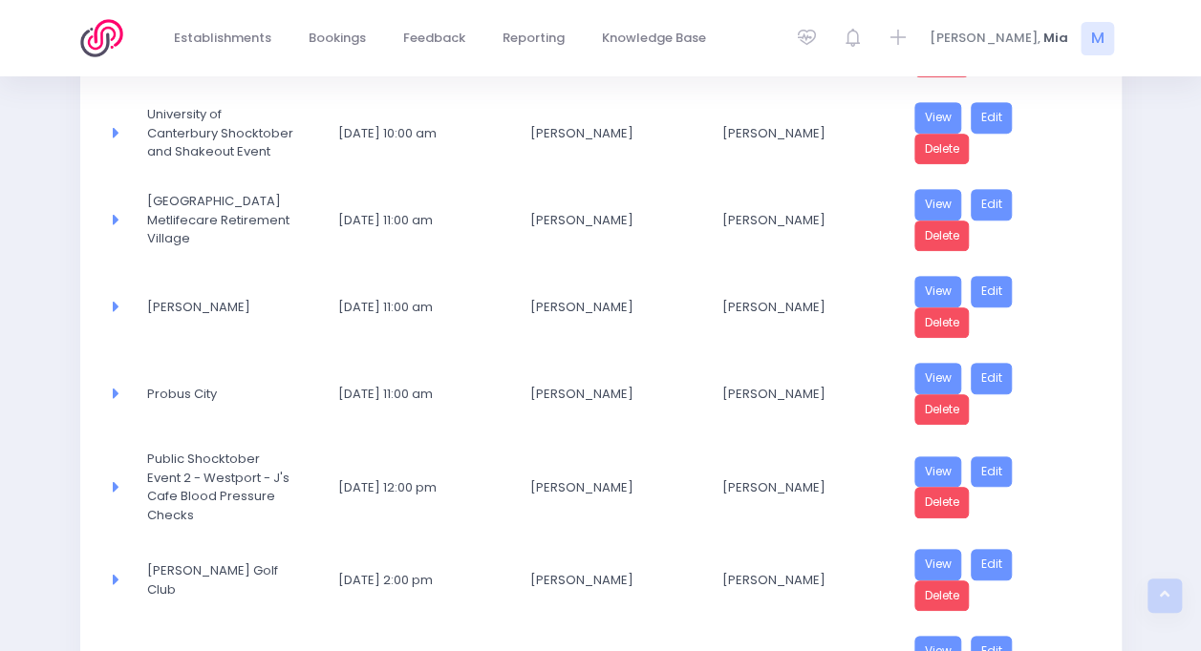
scroll to position [0, 0]
